Goal: Find specific page/section: Find specific page/section

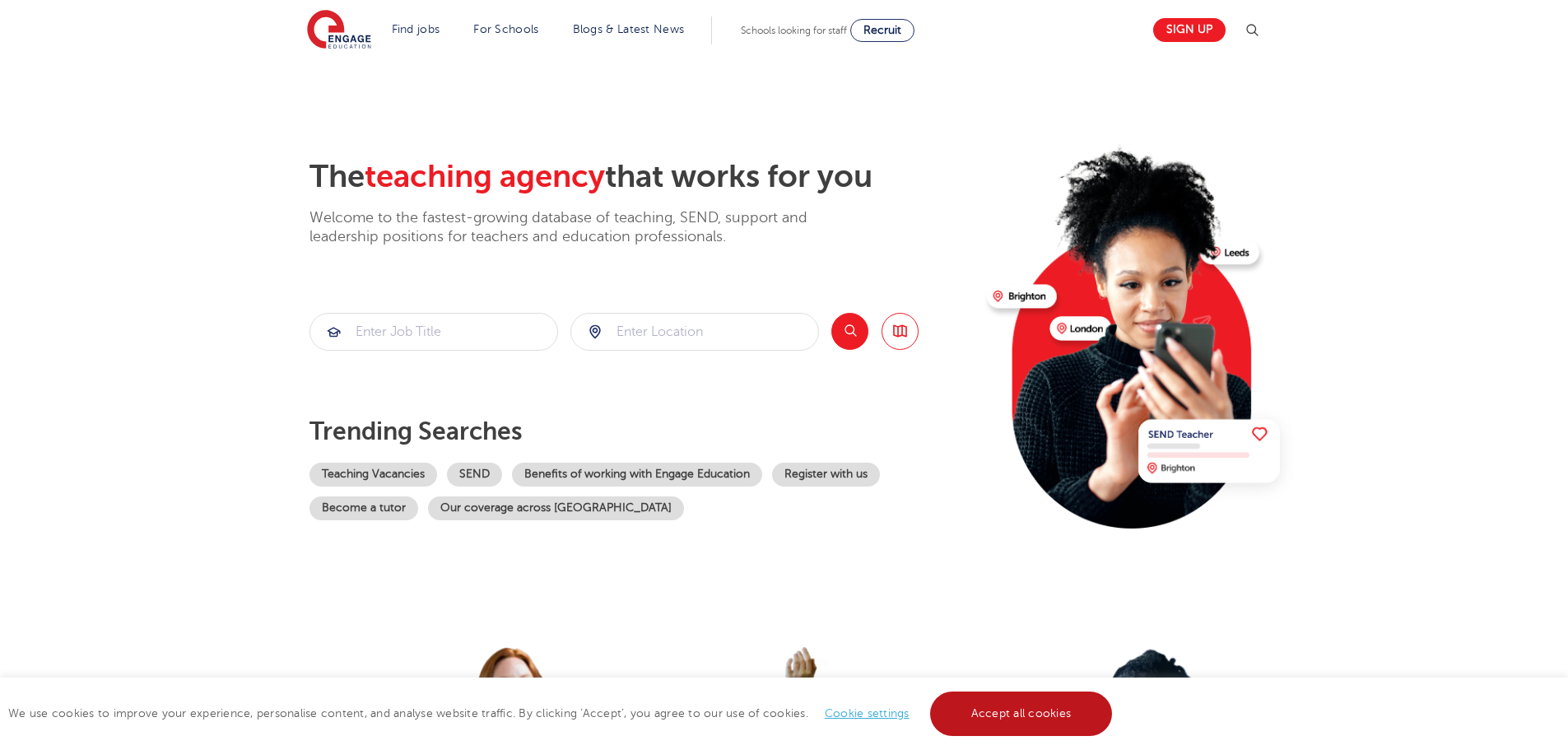
click at [1050, 692] on link "Accept all cookies" at bounding box center [1021, 714] width 183 height 44
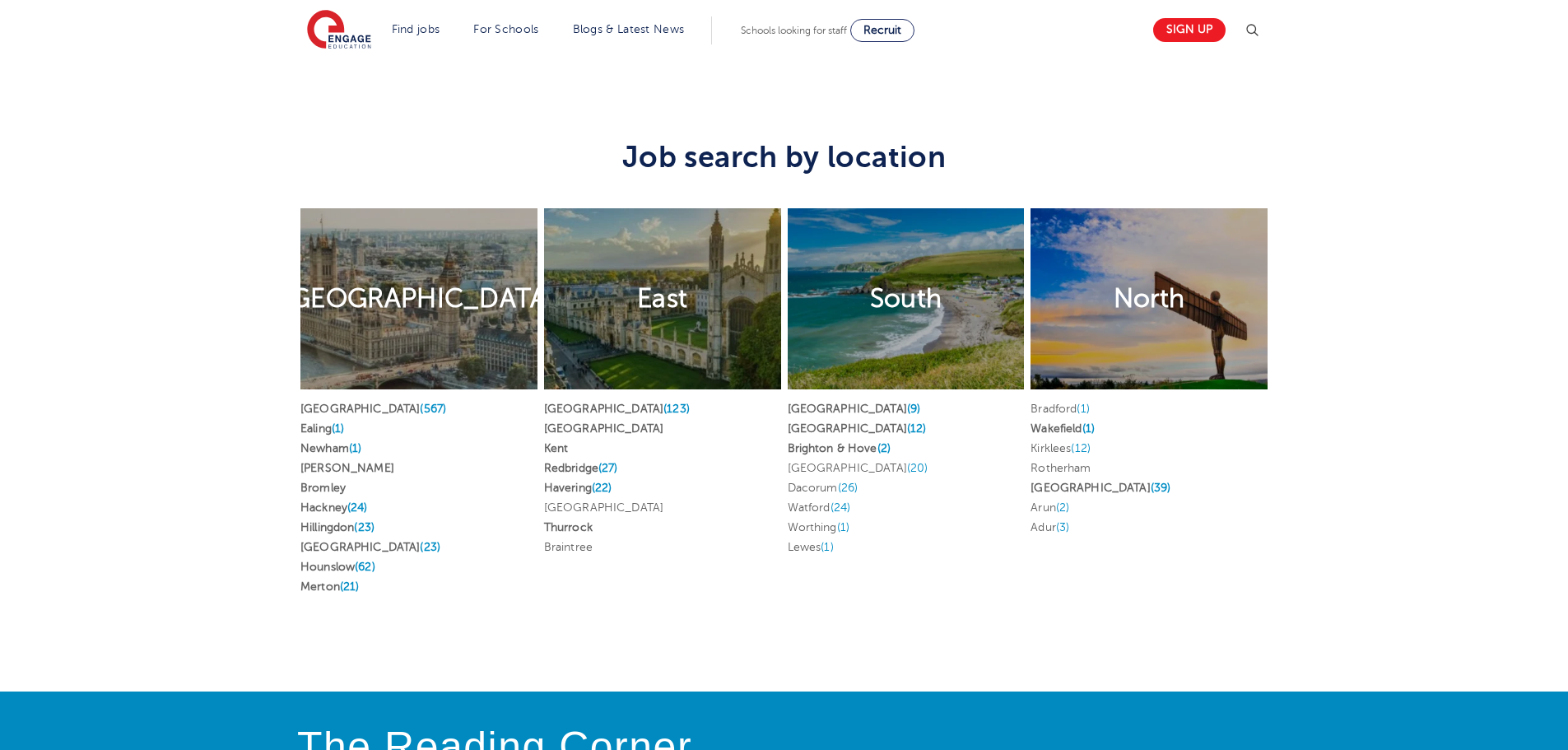
scroll to position [2964, 0]
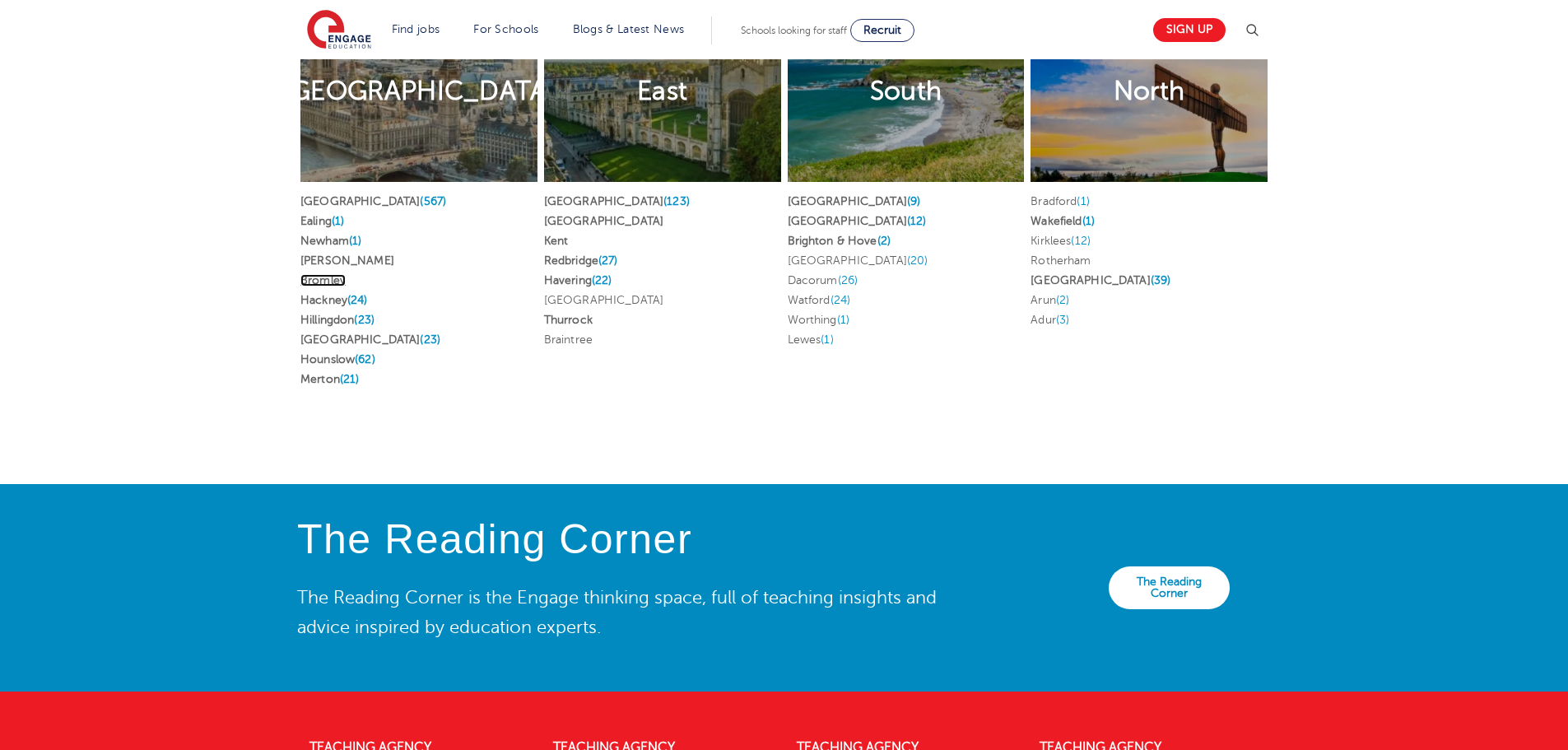
click at [314, 286] on link "Bromley" at bounding box center [323, 280] width 45 height 13
